Goal: Task Accomplishment & Management: Use online tool/utility

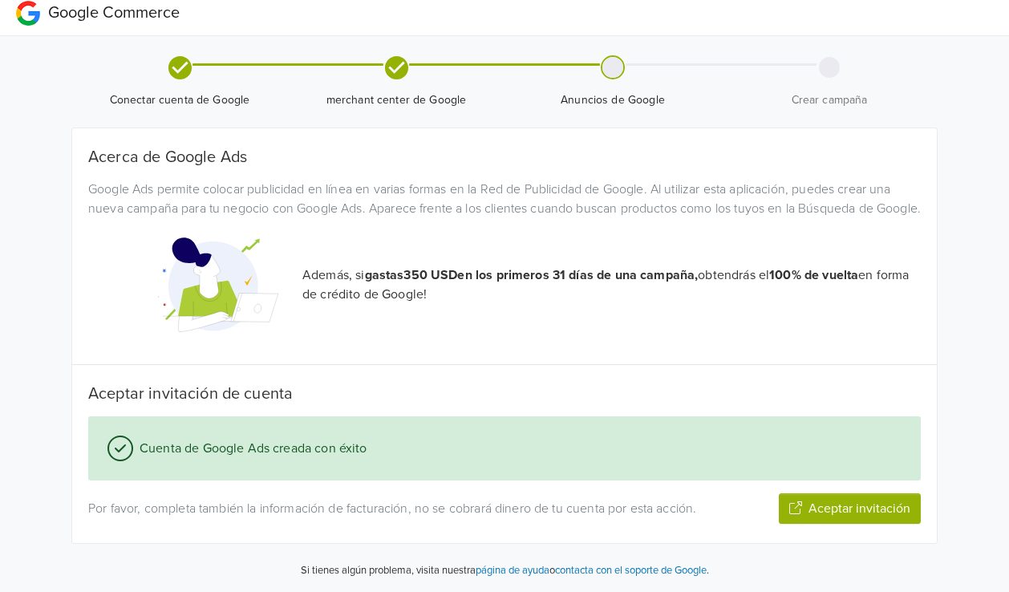
scroll to position [26, 0]
click at [865, 509] on button "Aceptar invitación" at bounding box center [849, 508] width 142 height 30
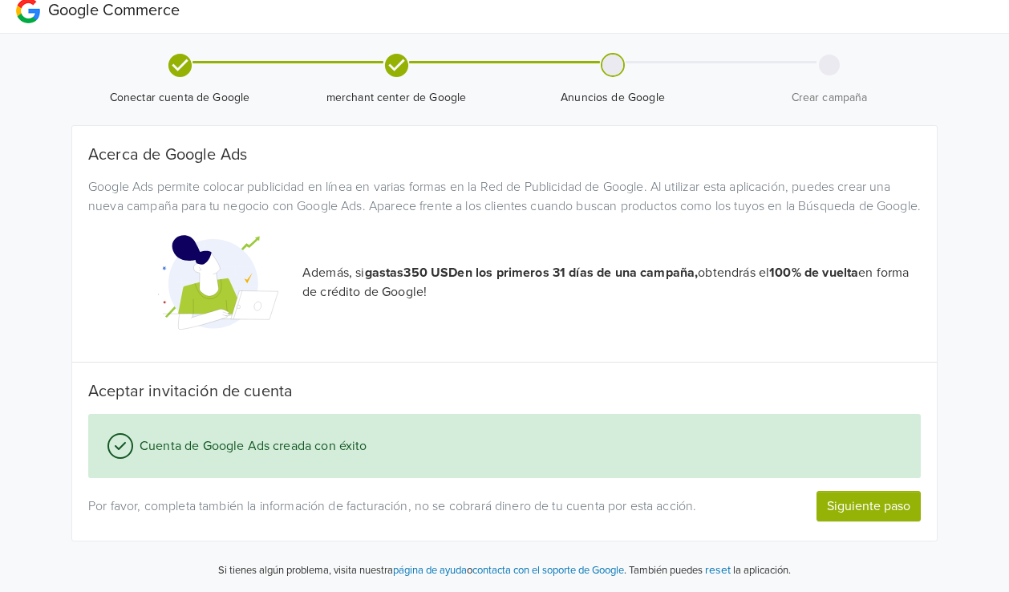
click at [867, 508] on button "Siguiente paso" at bounding box center [868, 506] width 104 height 30
click at [851, 508] on button "Siguiente paso" at bounding box center [868, 506] width 104 height 30
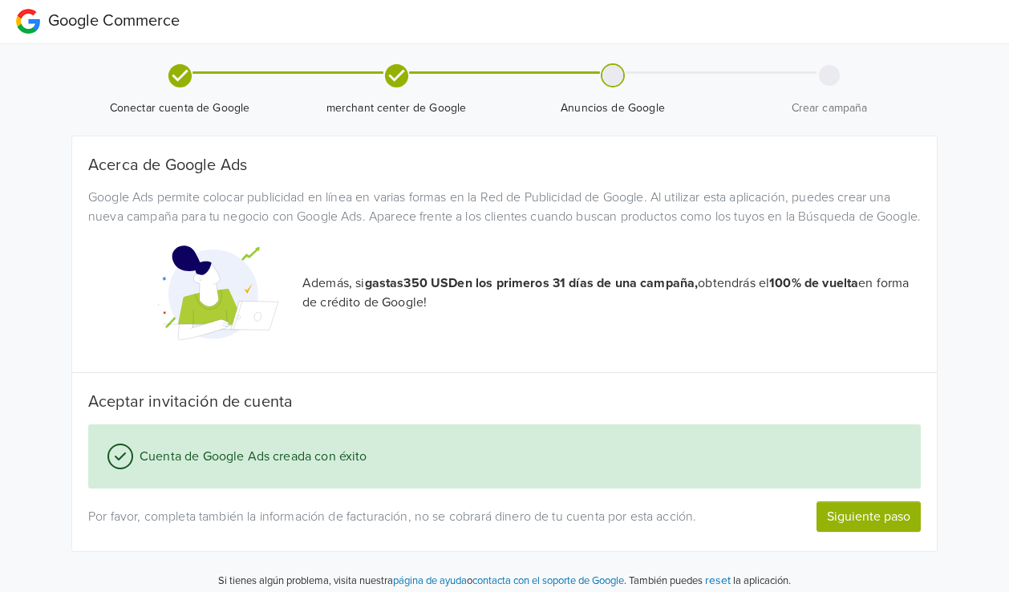
scroll to position [0, 0]
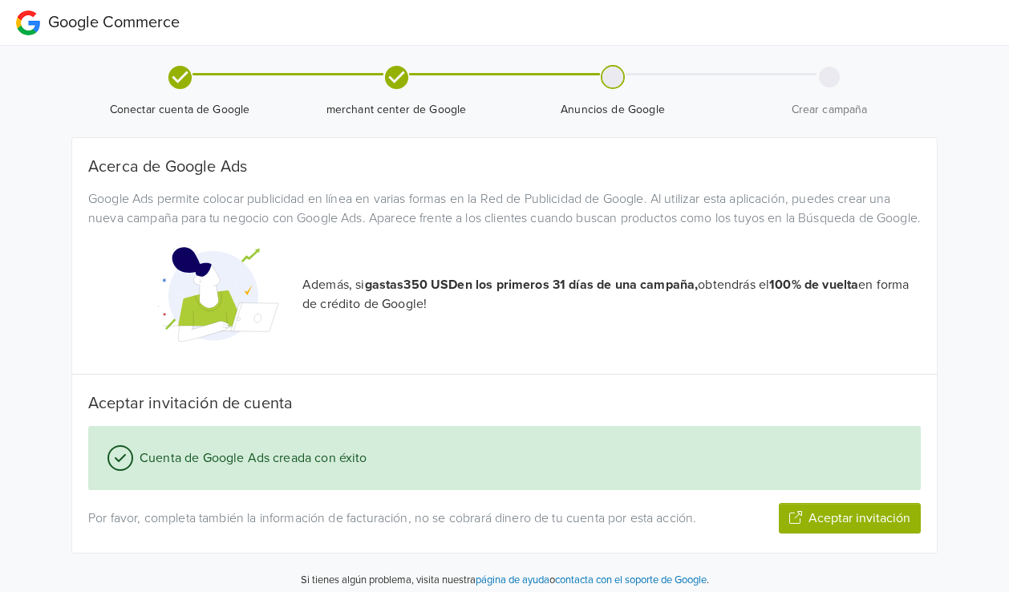
click at [396, 75] on icon at bounding box center [395, 76] width 23 height 23
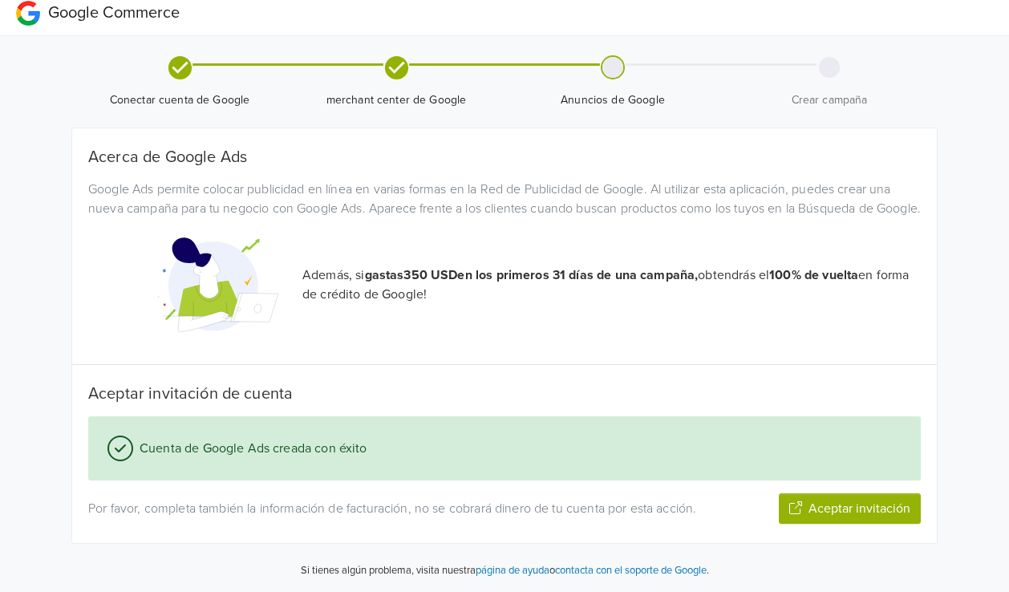
scroll to position [26, 0]
